Goal: Task Accomplishment & Management: Complete application form

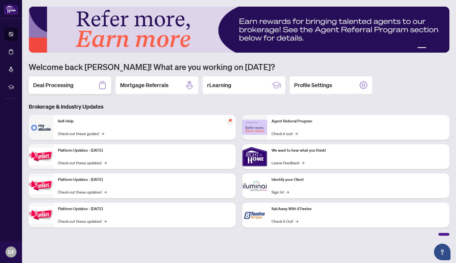
click at [99, 87] on icon at bounding box center [102, 85] width 9 height 9
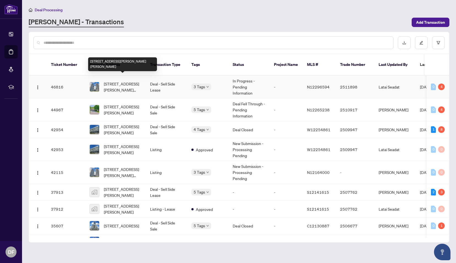
click at [115, 83] on span "[STREET_ADDRESS][PERSON_NAME][PERSON_NAME]" at bounding box center [122, 87] width 37 height 12
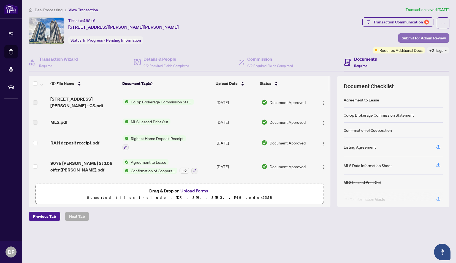
click at [407, 37] on span "Submit for Admin Review" at bounding box center [424, 38] width 44 height 9
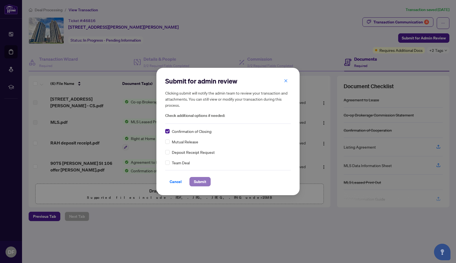
click at [204, 180] on button "Submit" at bounding box center [199, 181] width 21 height 9
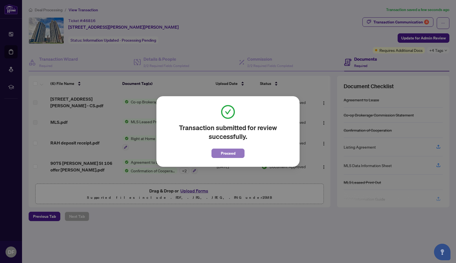
click at [222, 154] on span "Proceed" at bounding box center [228, 153] width 15 height 9
